Goal: Find specific page/section: Find specific page/section

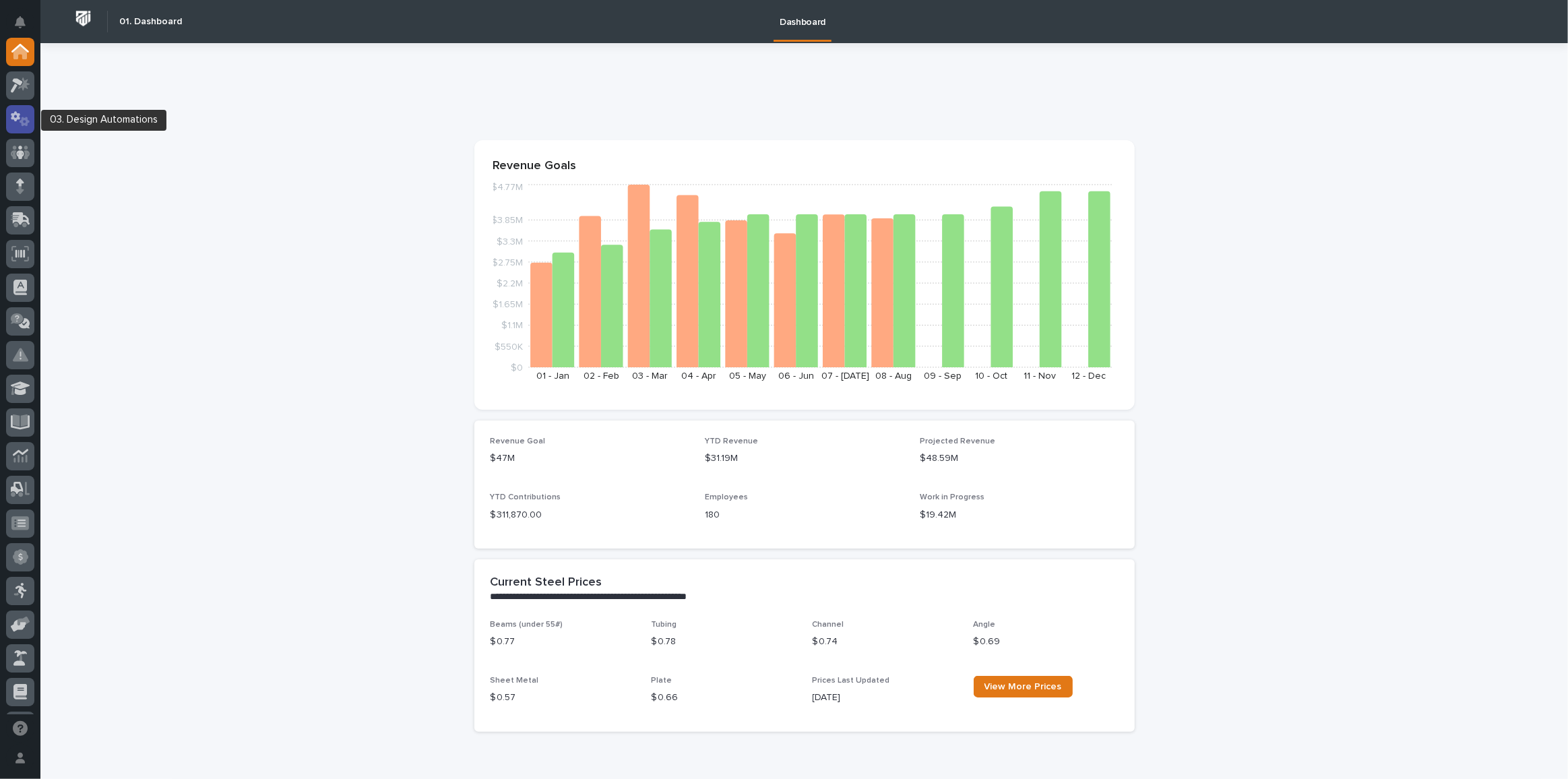
click at [26, 128] on div at bounding box center [20, 119] width 28 height 28
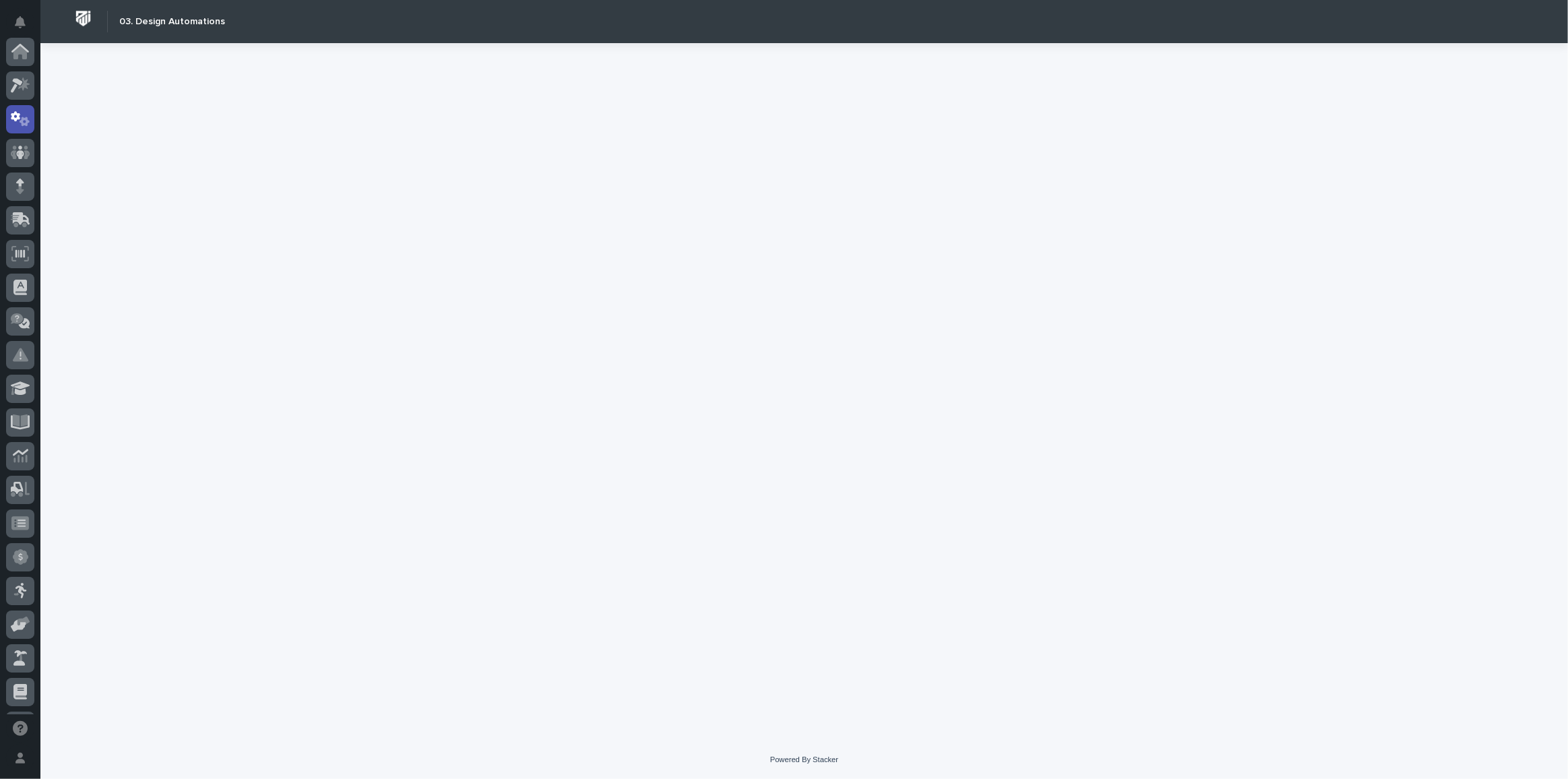
scroll to position [67, 0]
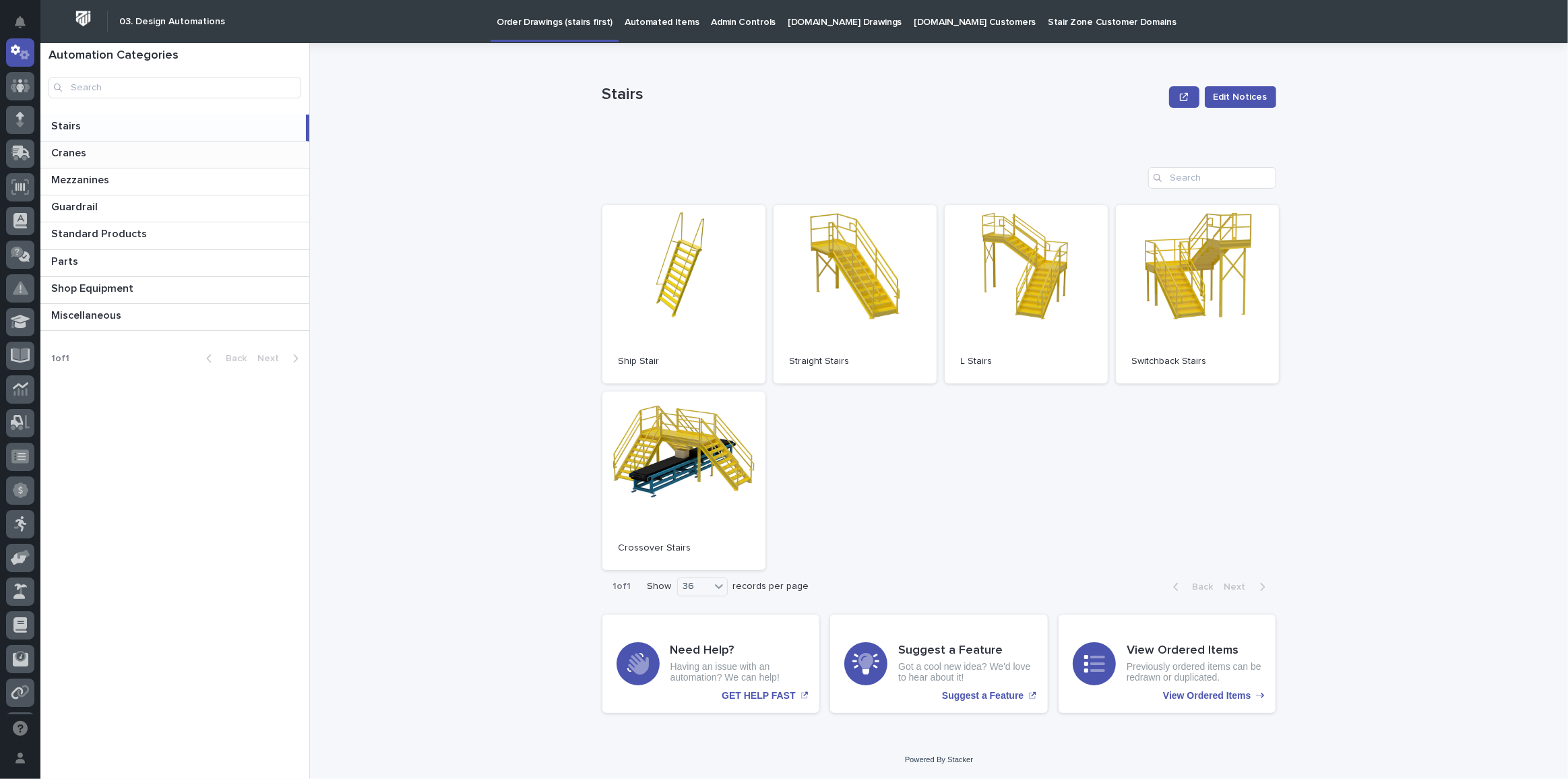
click at [119, 161] on div "Cranes Cranes" at bounding box center [174, 154] width 269 height 26
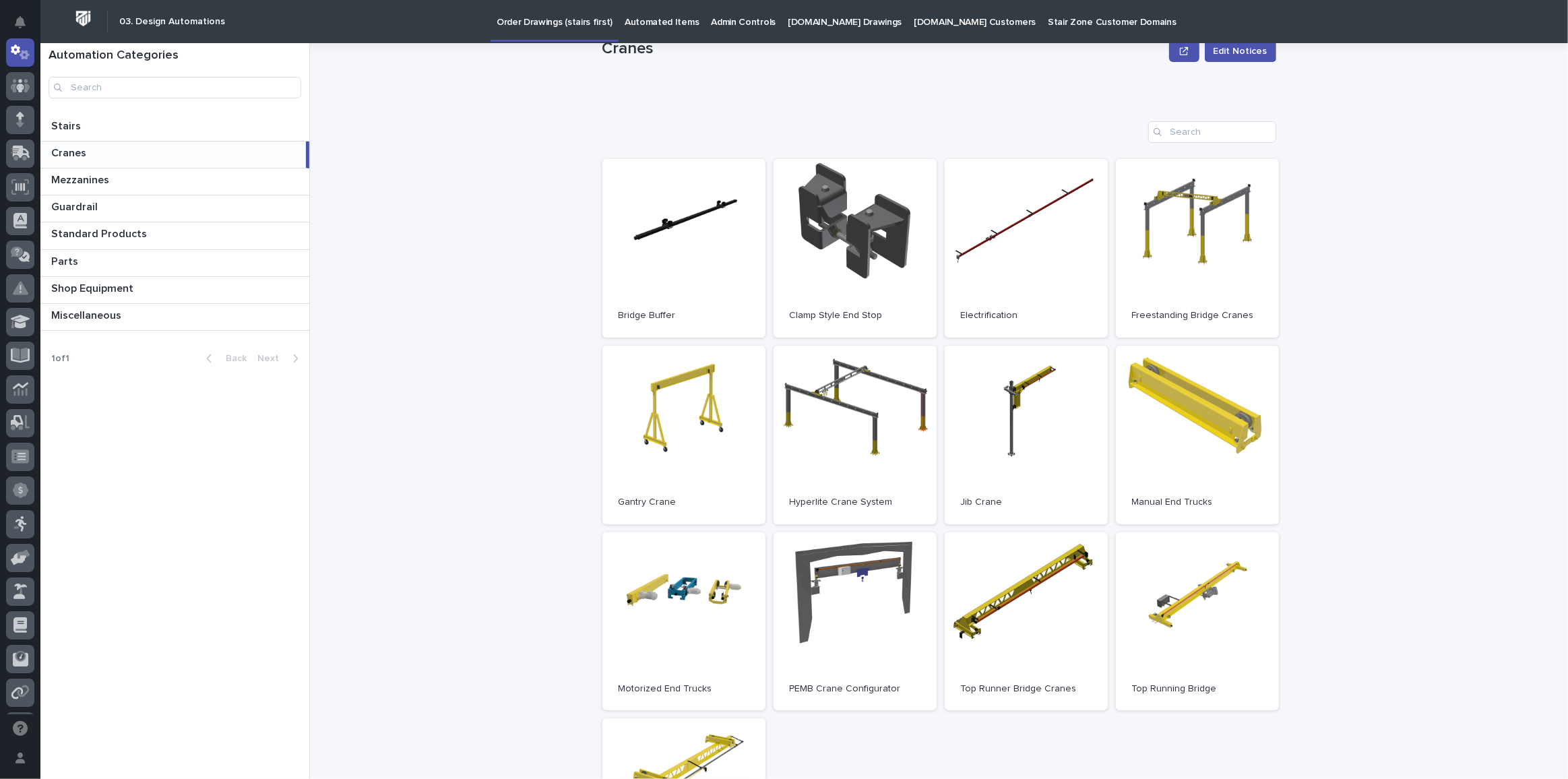
scroll to position [183, 0]
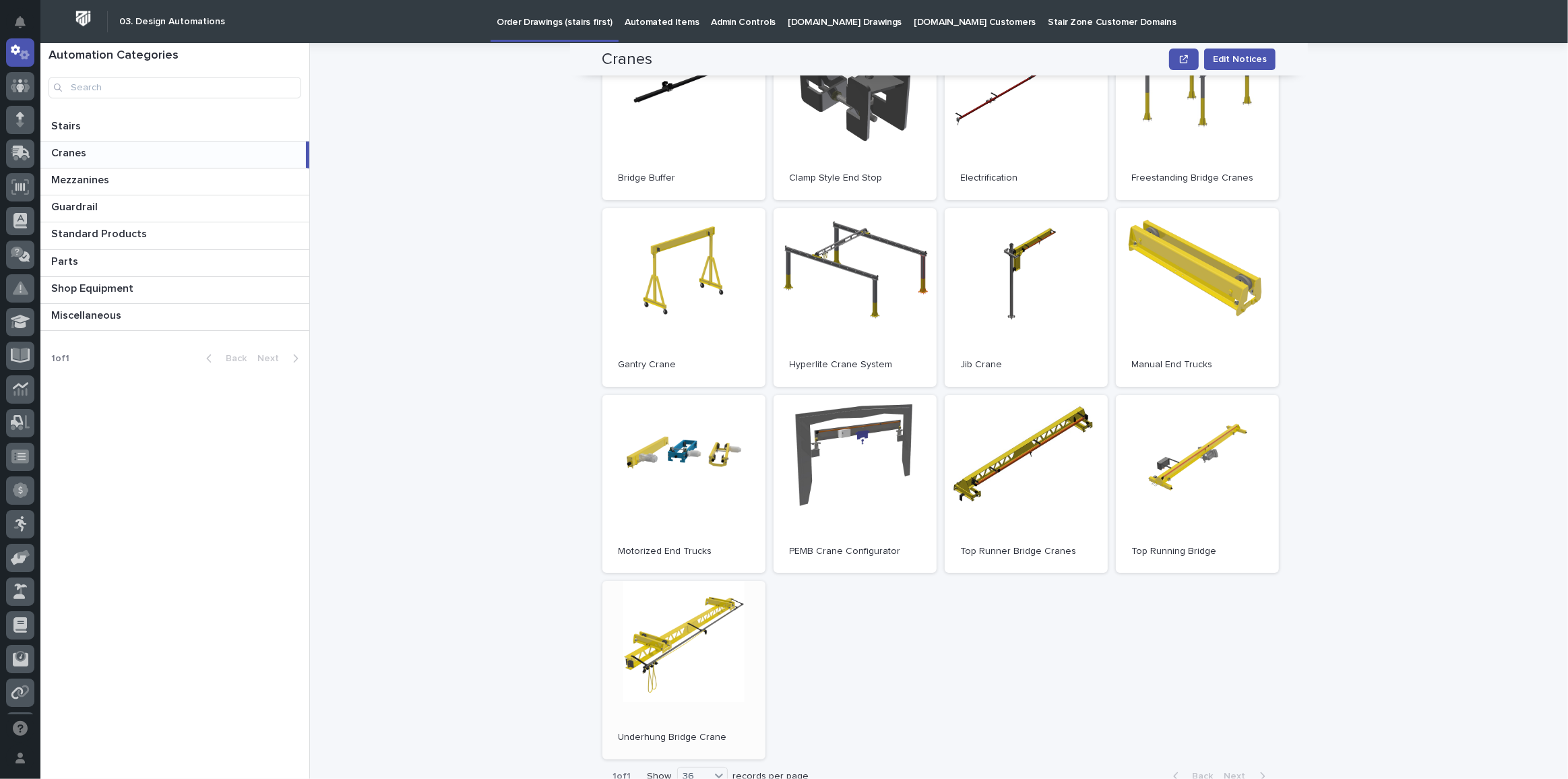
click at [690, 680] on link "Open" at bounding box center [683, 670] width 163 height 179
